Goal: Task Accomplishment & Management: Manage account settings

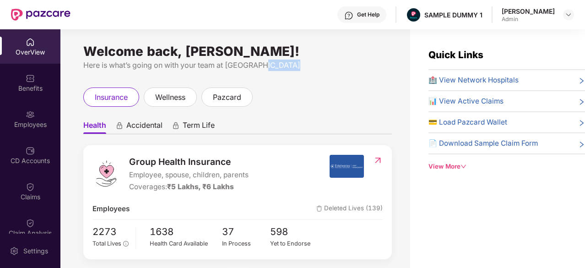
click at [353, 18] on img at bounding box center [348, 15] width 9 height 9
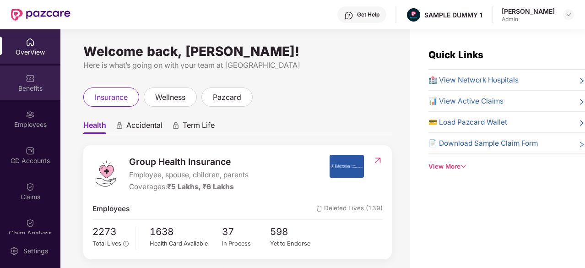
click at [18, 78] on div "Benefits" at bounding box center [30, 82] width 60 height 34
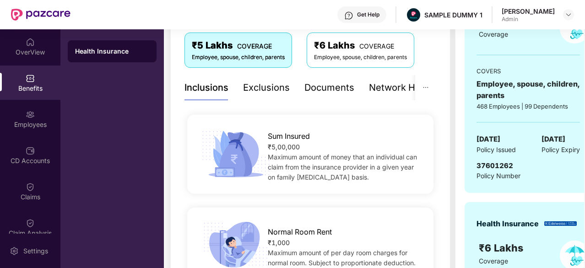
scroll to position [50, 0]
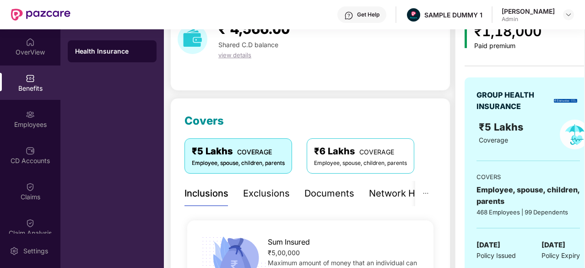
click at [254, 197] on div "Exclusions" at bounding box center [266, 193] width 47 height 14
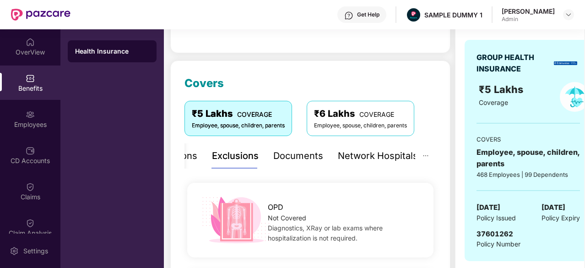
scroll to position [87, 0]
click at [286, 158] on div "Documents" at bounding box center [298, 156] width 50 height 14
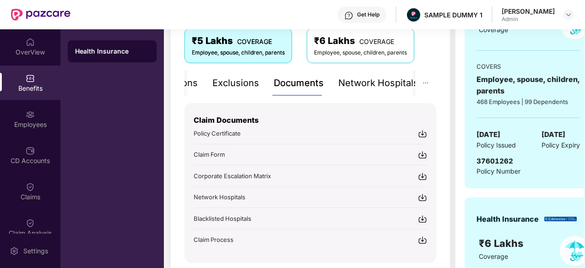
scroll to position [163, 0]
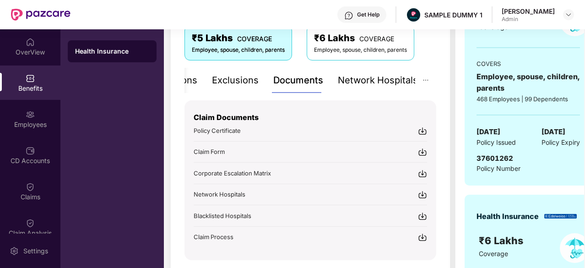
click at [360, 83] on div "Network Hospitals" at bounding box center [378, 80] width 80 height 14
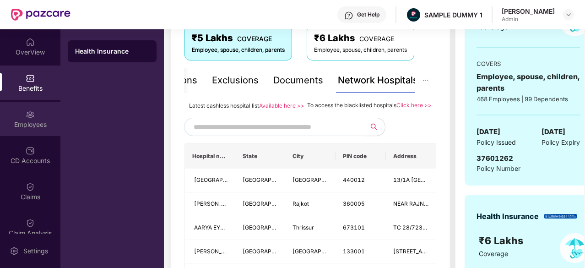
click at [44, 125] on div "Employees" at bounding box center [30, 124] width 60 height 9
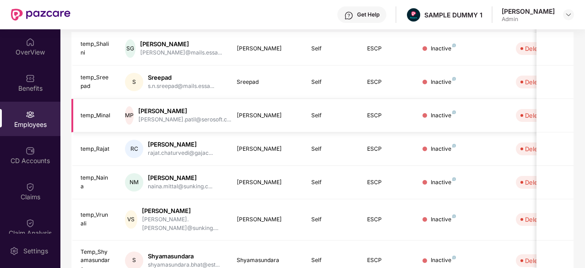
scroll to position [0, 0]
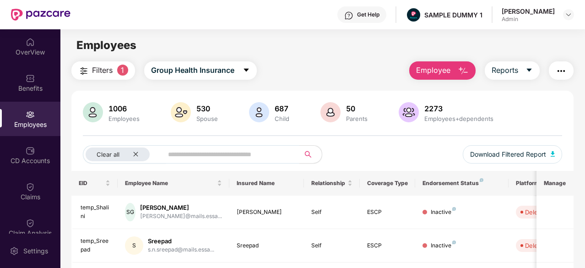
click at [450, 67] on span "Employee" at bounding box center [433, 70] width 34 height 11
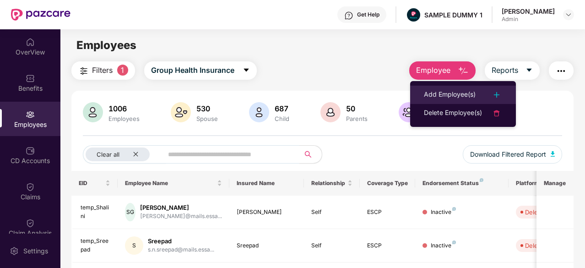
click at [444, 93] on div "Add Employee(s)" at bounding box center [450, 94] width 52 height 11
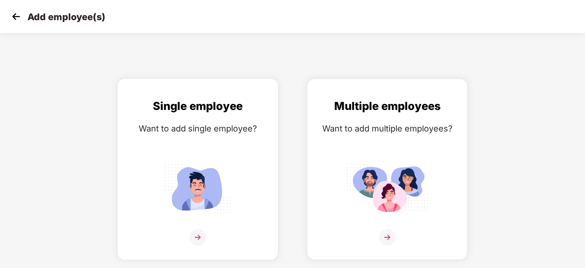
click at [238, 161] on img at bounding box center [198, 188] width 82 height 57
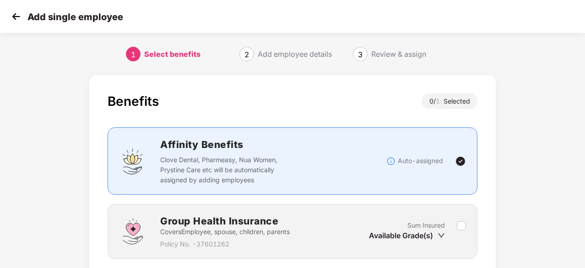
scroll to position [70, 0]
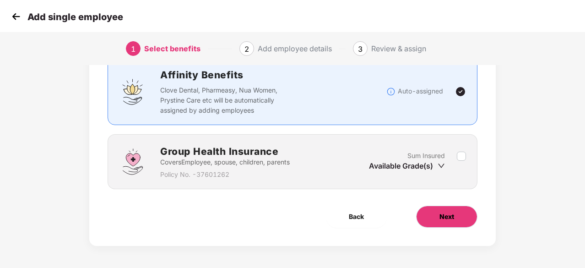
click at [446, 217] on span "Next" at bounding box center [446, 216] width 15 height 10
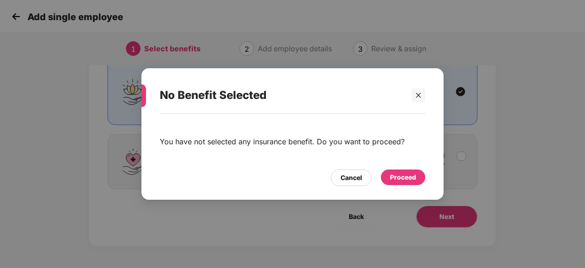
click at [401, 182] on div "Proceed" at bounding box center [403, 177] width 26 height 10
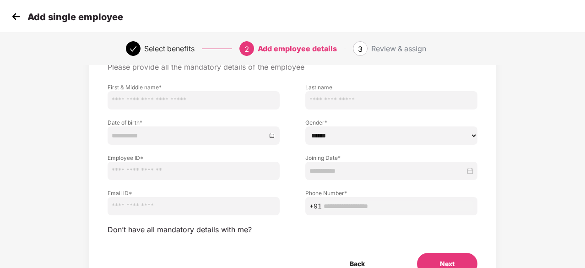
scroll to position [52, 0]
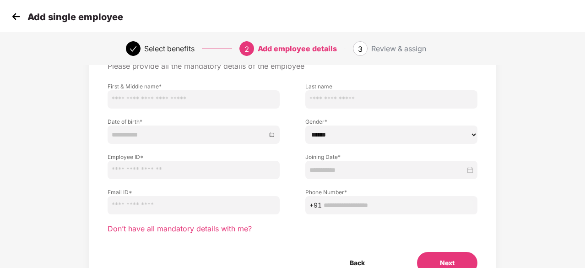
click at [195, 231] on span "Don’t have all mandatory details with me?" at bounding box center [180, 229] width 144 height 10
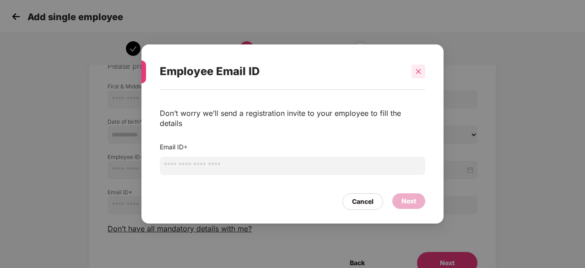
click at [416, 75] on icon "close" at bounding box center [418, 71] width 6 height 6
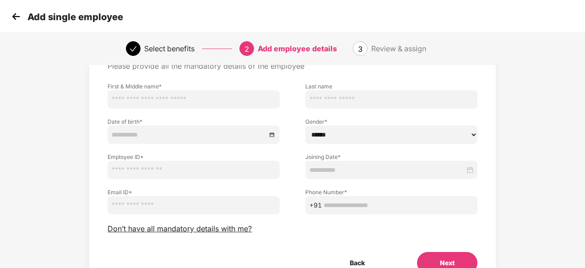
scroll to position [83, 0]
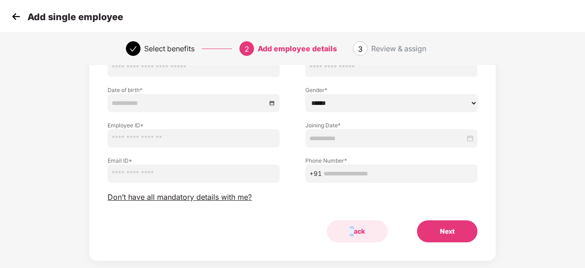
drag, startPoint x: 348, startPoint y: 243, endPoint x: 354, endPoint y: 236, distance: 8.7
click at [354, 236] on div "Employee Details Please provide all the mandatory details of the employee First…" at bounding box center [292, 126] width 407 height 269
click at [354, 236] on button "Back" at bounding box center [357, 231] width 61 height 22
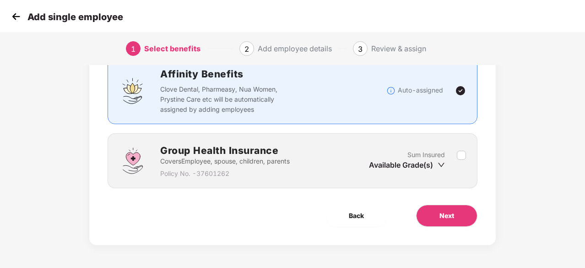
scroll to position [70, 0]
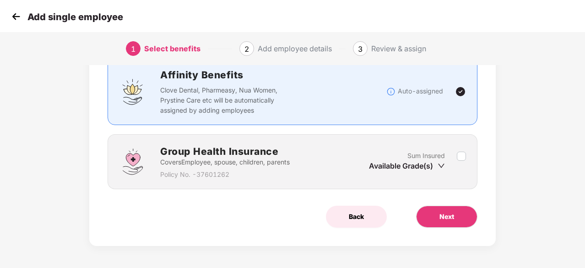
click at [349, 218] on span "Back" at bounding box center [356, 216] width 15 height 10
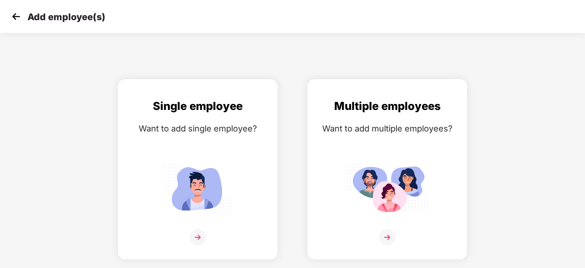
click at [12, 17] on img at bounding box center [16, 17] width 14 height 14
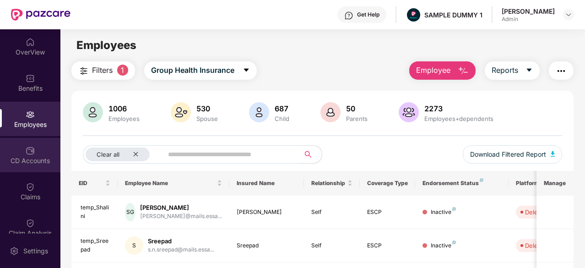
scroll to position [22, 0]
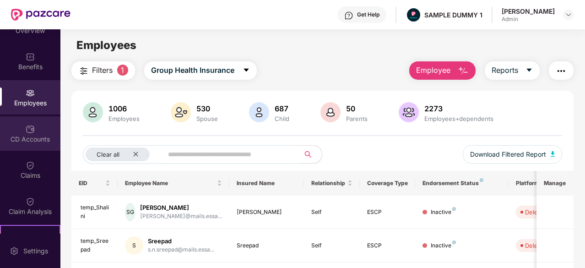
click at [45, 146] on div "CD Accounts" at bounding box center [30, 133] width 60 height 34
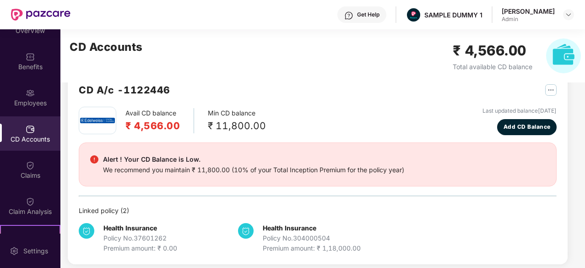
scroll to position [20, 0]
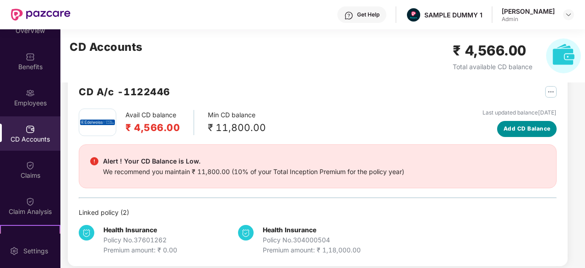
click at [511, 130] on span "Add CD Balance" at bounding box center [527, 129] width 47 height 9
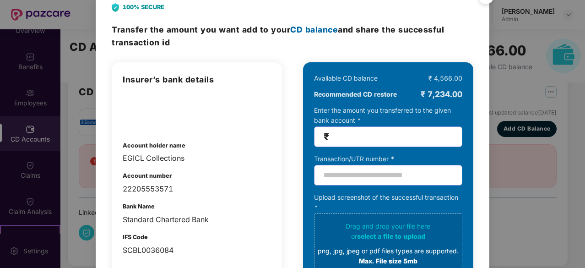
scroll to position [0, 0]
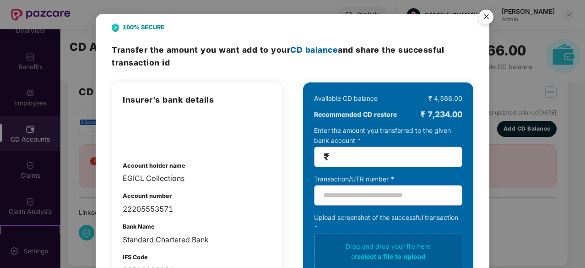
click at [488, 12] on img "Close" at bounding box center [486, 18] width 26 height 26
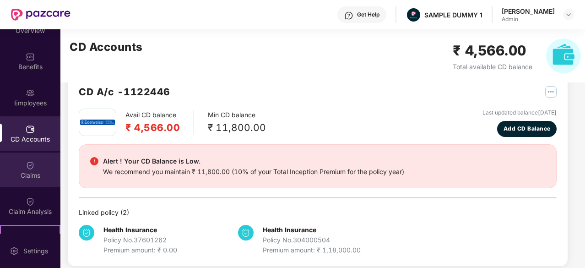
click at [33, 162] on img at bounding box center [30, 165] width 9 height 9
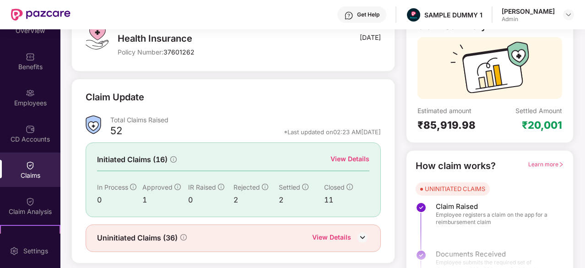
scroll to position [70, 0]
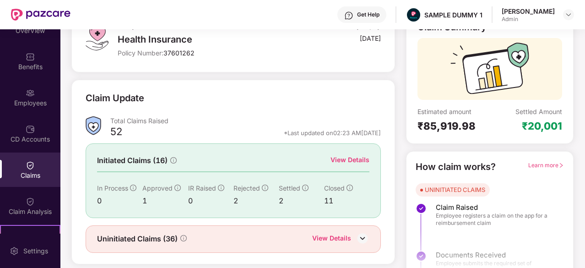
click at [359, 157] on div "View Details" at bounding box center [350, 160] width 39 height 10
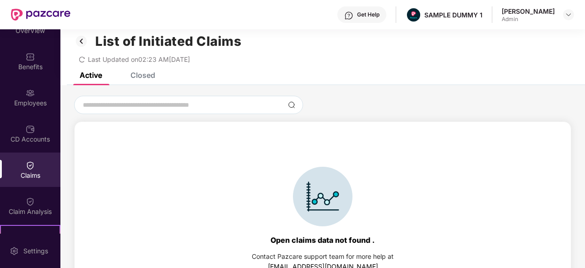
scroll to position [0, 0]
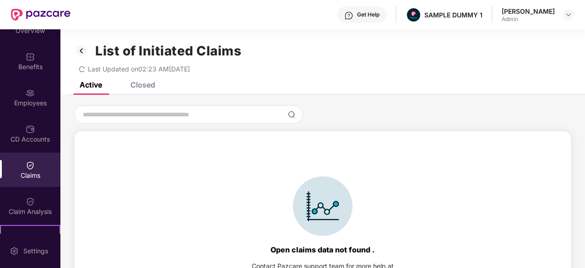
click at [146, 85] on div "Closed" at bounding box center [142, 84] width 25 height 9
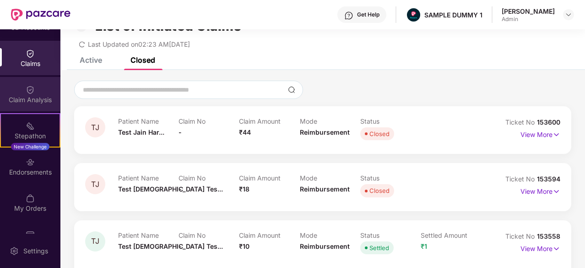
scroll to position [157, 0]
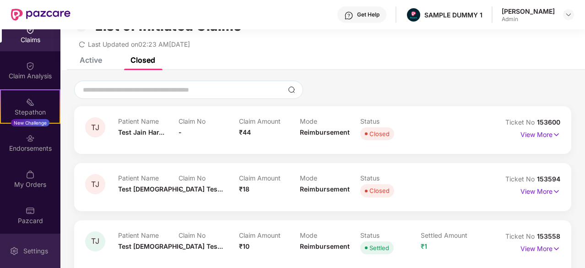
click at [26, 254] on div "Settings" at bounding box center [36, 250] width 30 height 9
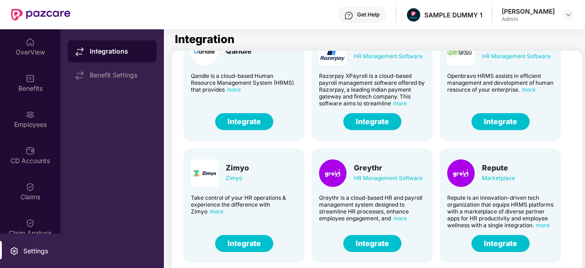
scroll to position [198, 0]
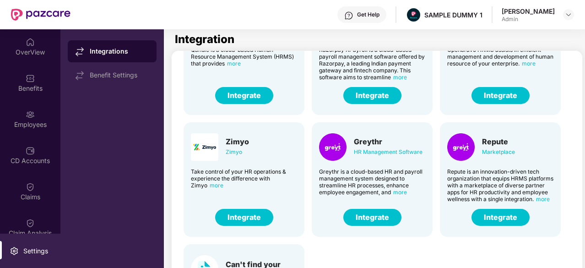
click at [376, 219] on button "Integrate" at bounding box center [372, 217] width 58 height 17
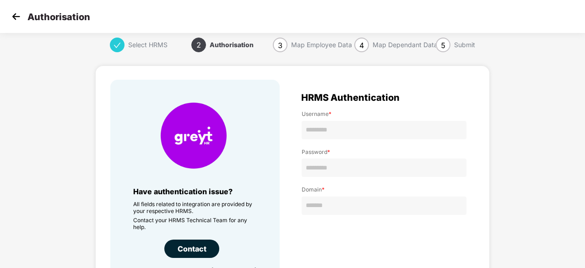
click at [22, 19] on img at bounding box center [16, 17] width 14 height 14
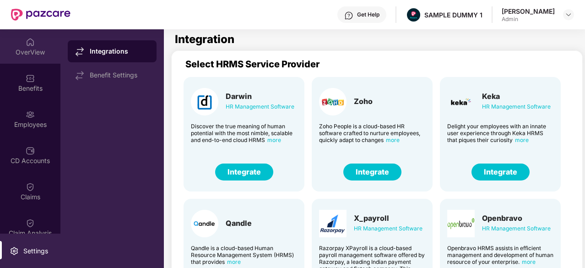
click at [30, 46] on img at bounding box center [30, 42] width 9 height 9
